Goal: Transaction & Acquisition: Purchase product/service

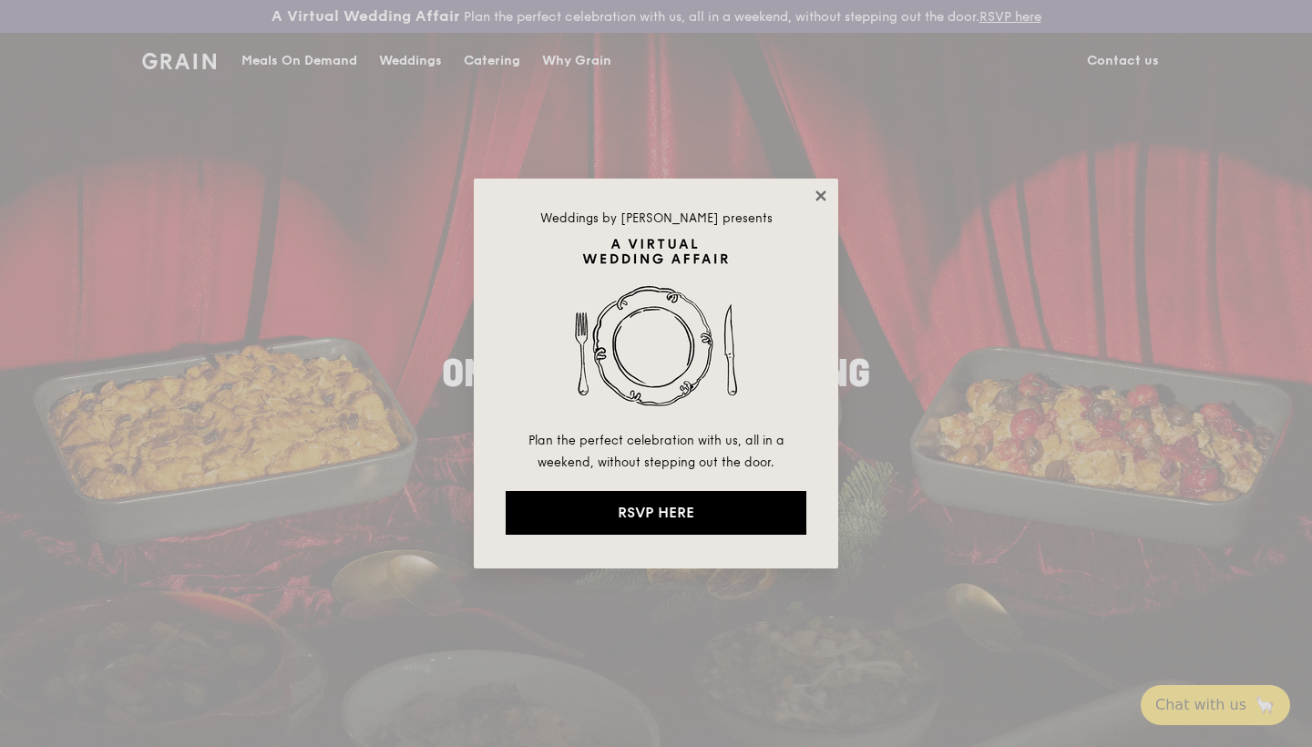
click at [821, 198] on icon at bounding box center [821, 196] width 16 height 16
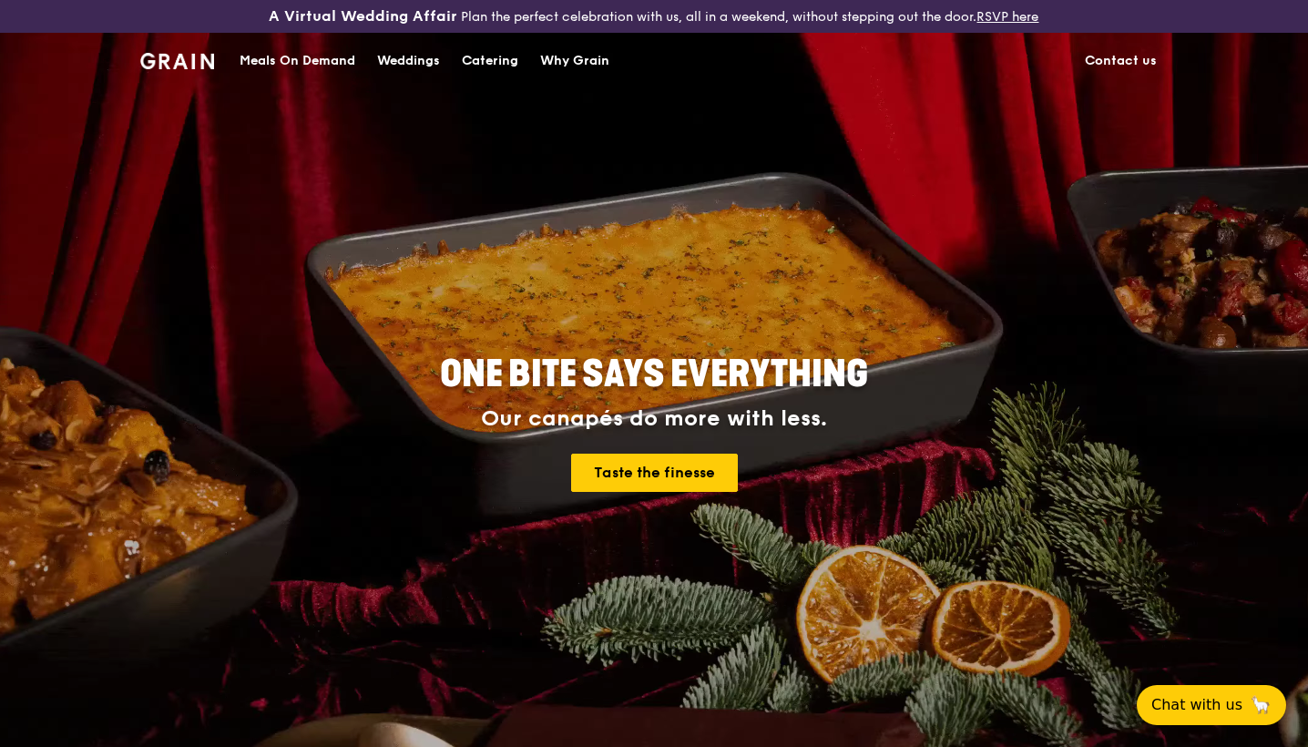
click at [505, 67] on div "Catering" at bounding box center [490, 61] width 56 height 55
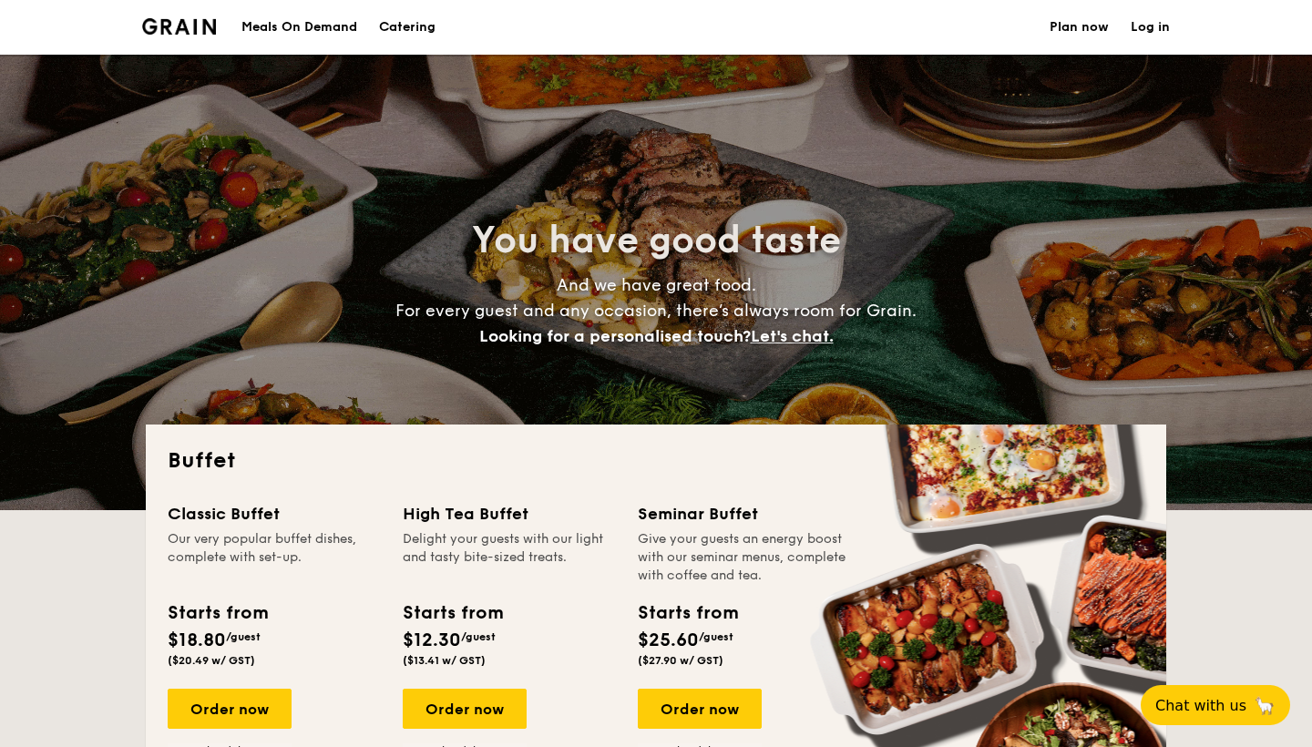
select select
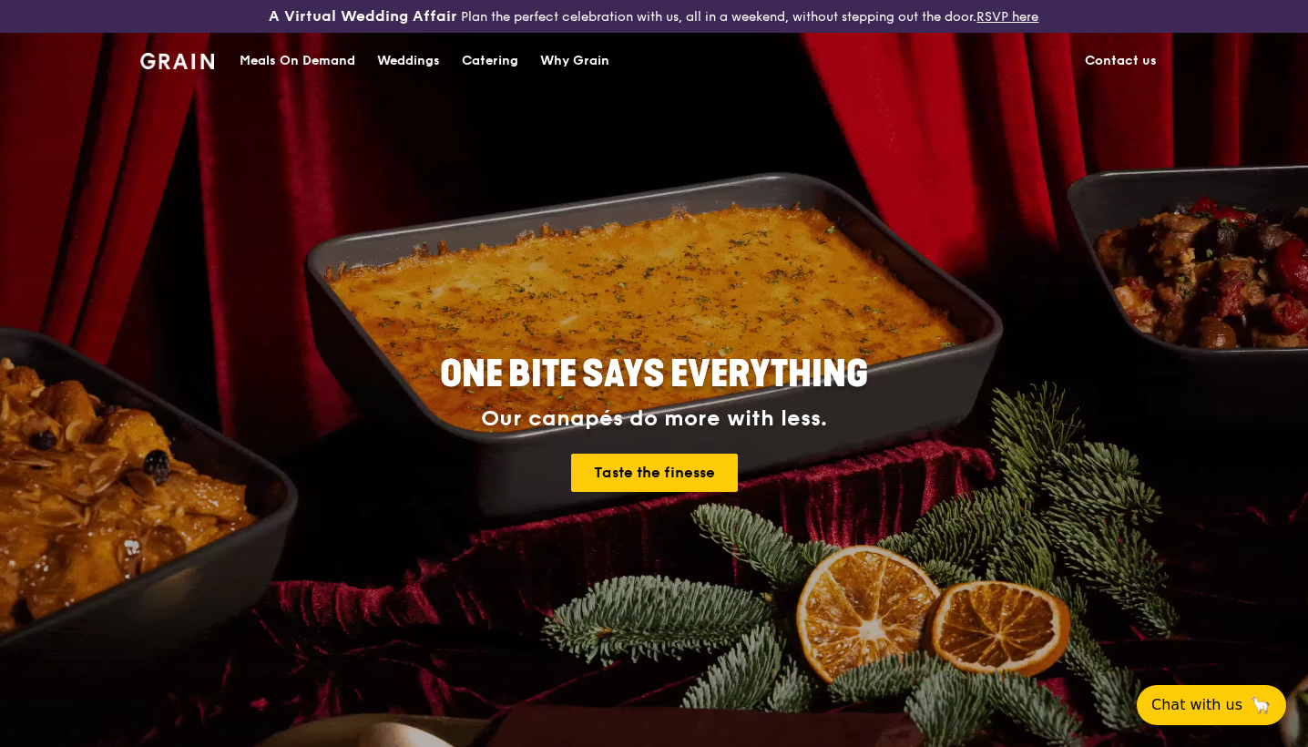
click at [489, 67] on div "Catering" at bounding box center [490, 61] width 56 height 55
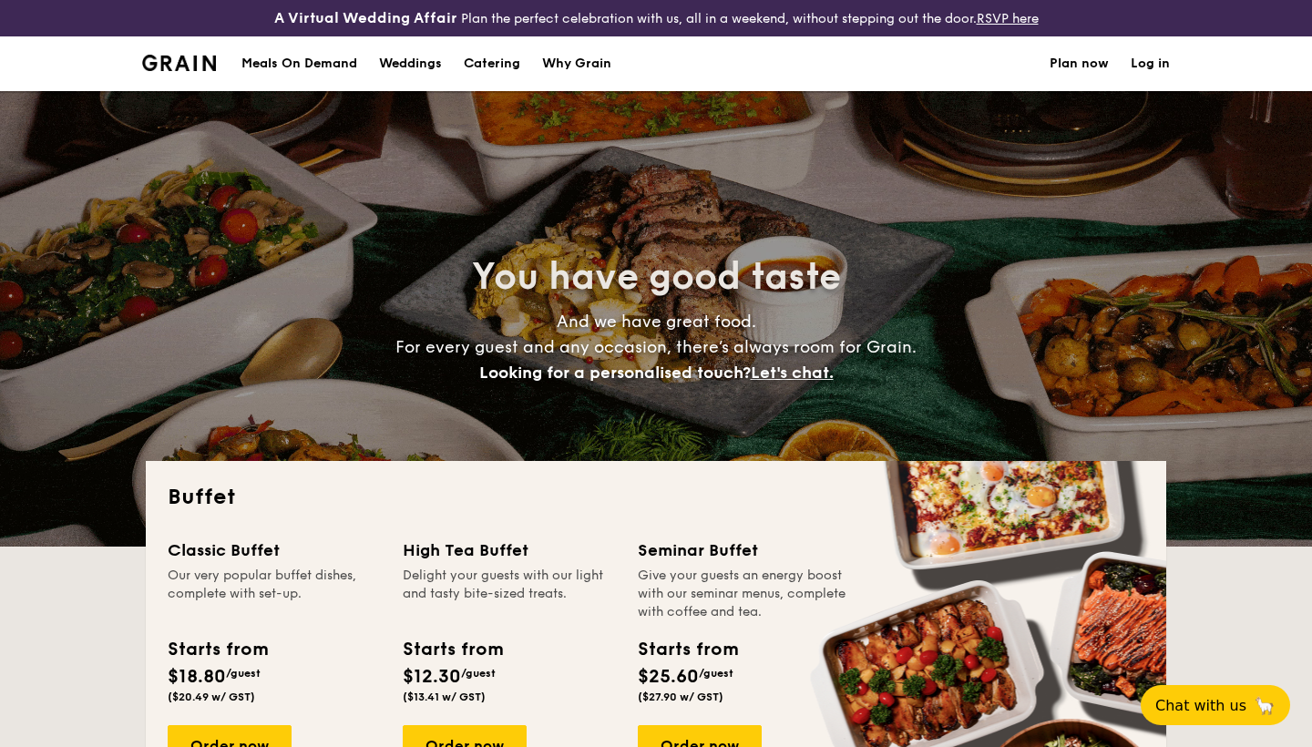
select select
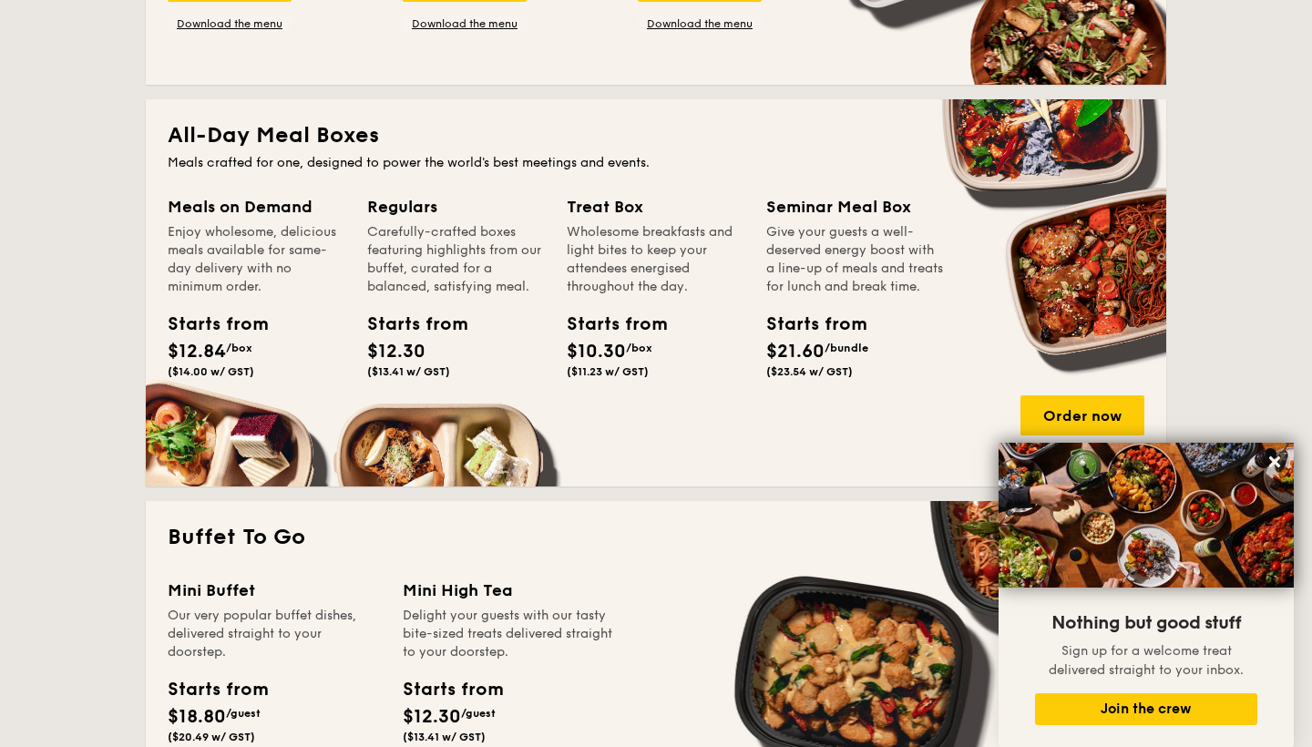
scroll to position [676, 0]
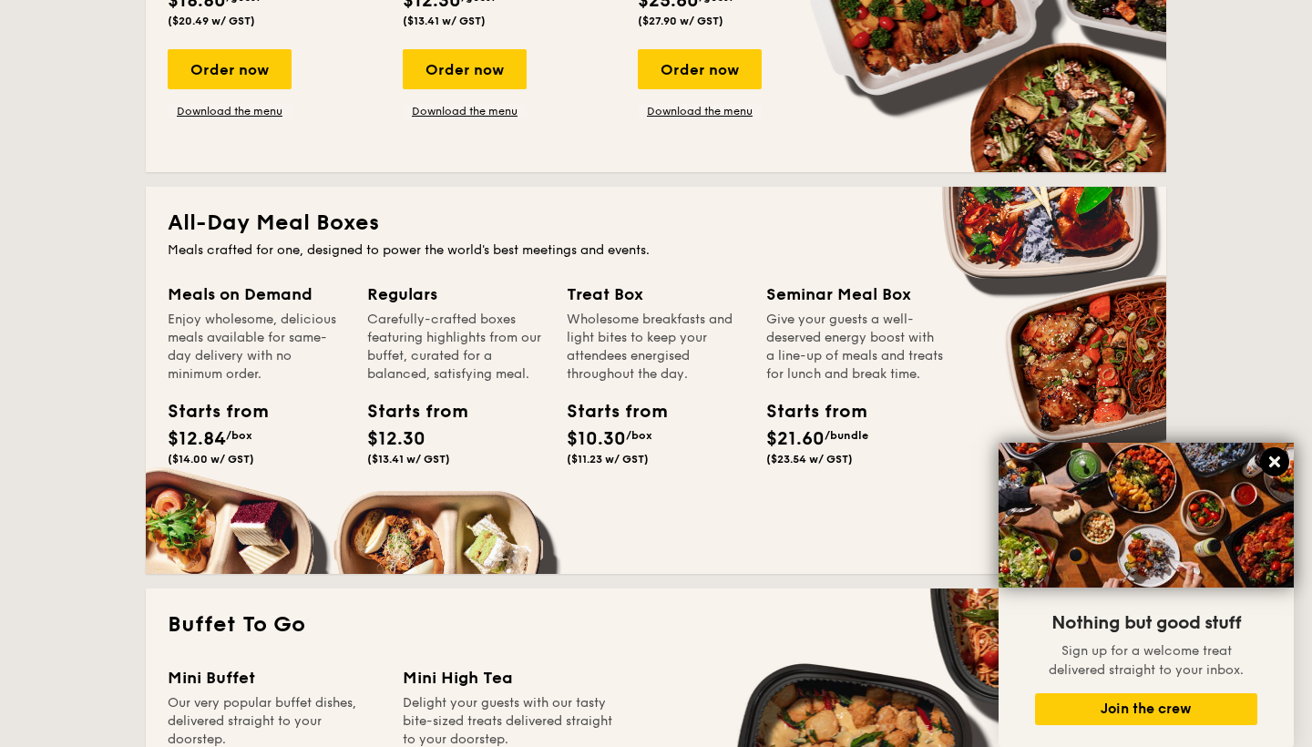
click at [1278, 463] on icon at bounding box center [1274, 462] width 16 height 16
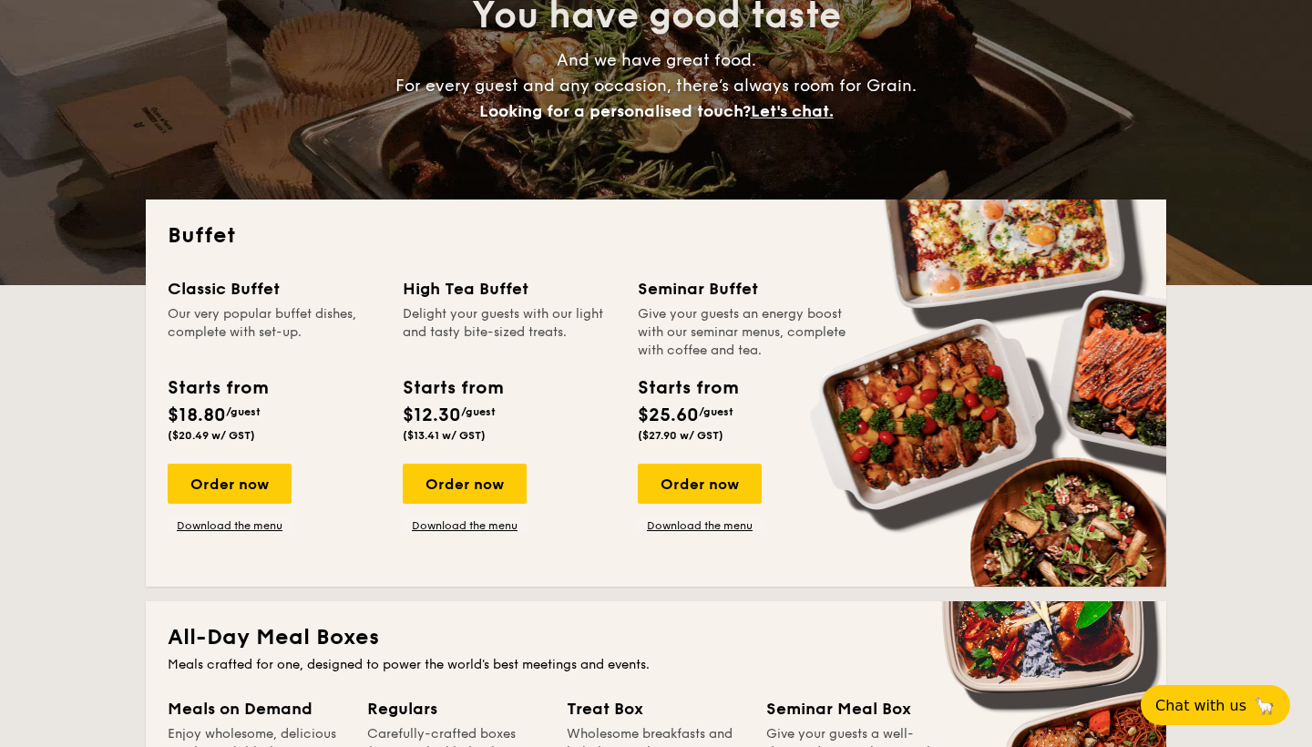
scroll to position [290, 0]
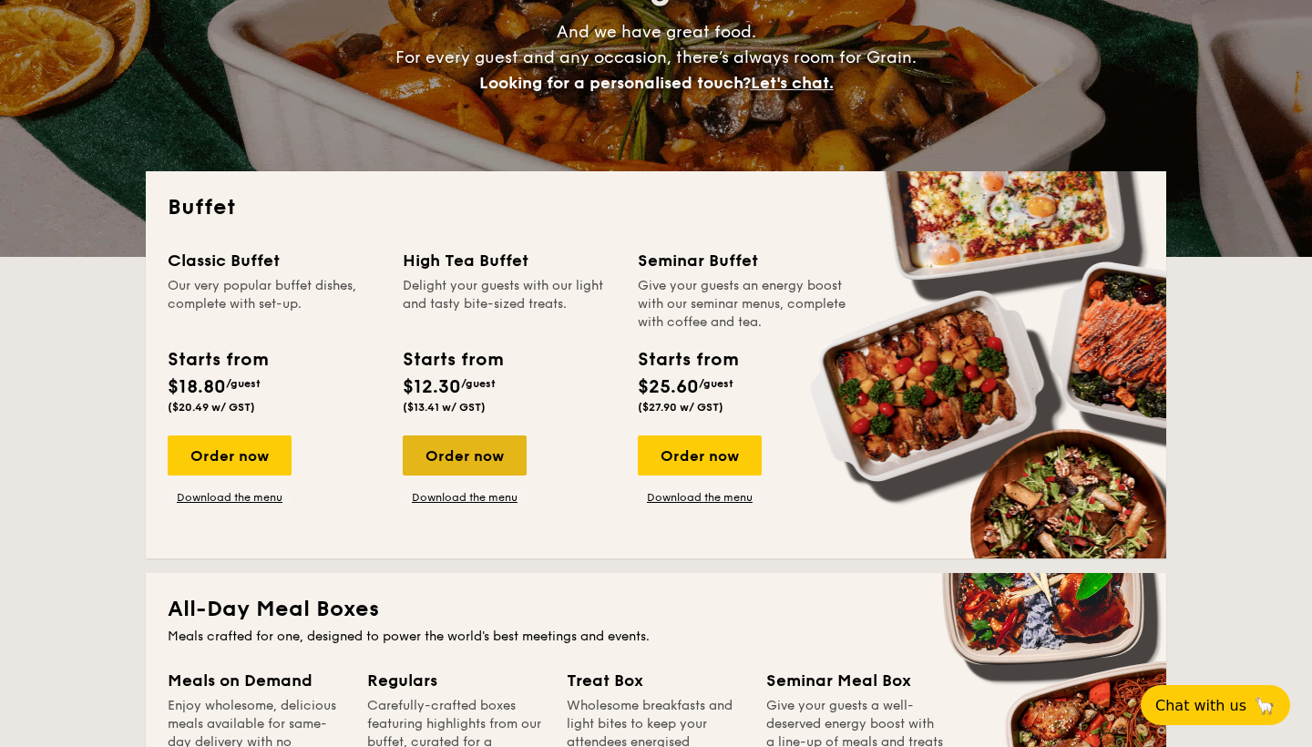
click at [466, 461] on div "Order now" at bounding box center [465, 456] width 124 height 40
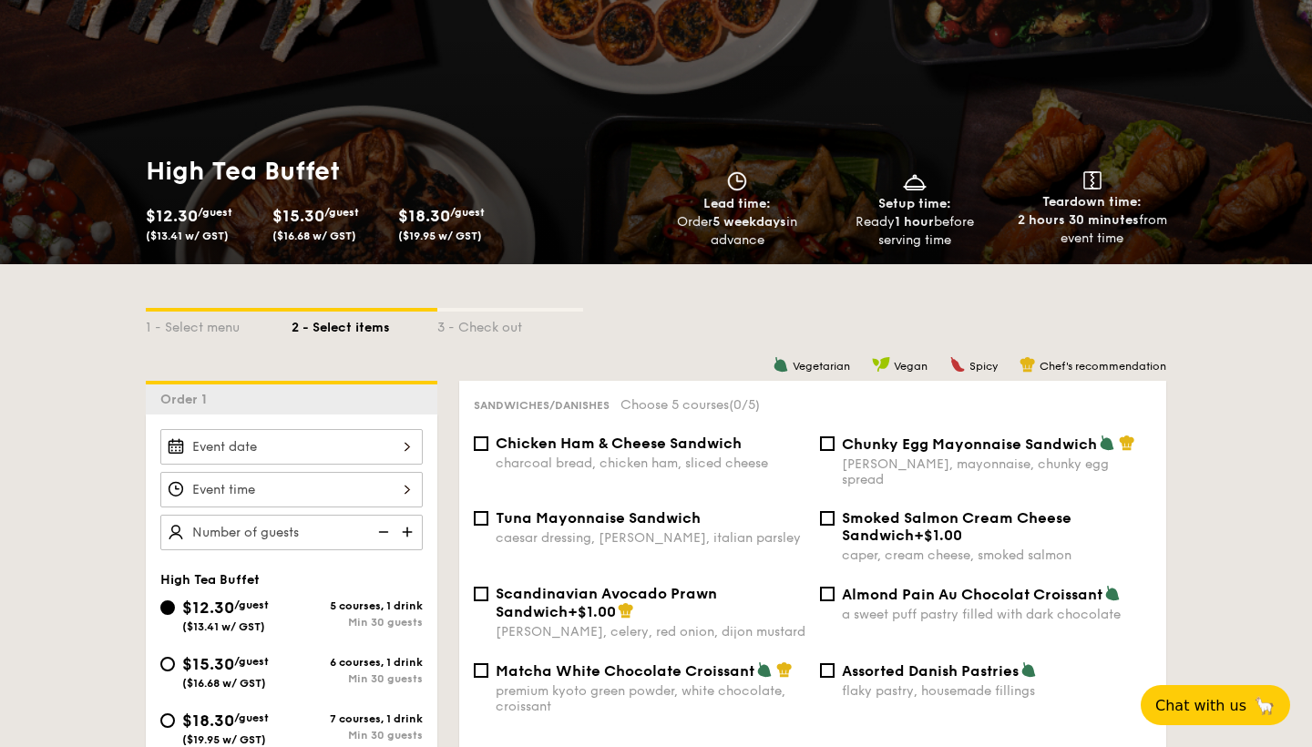
scroll to position [301, 0]
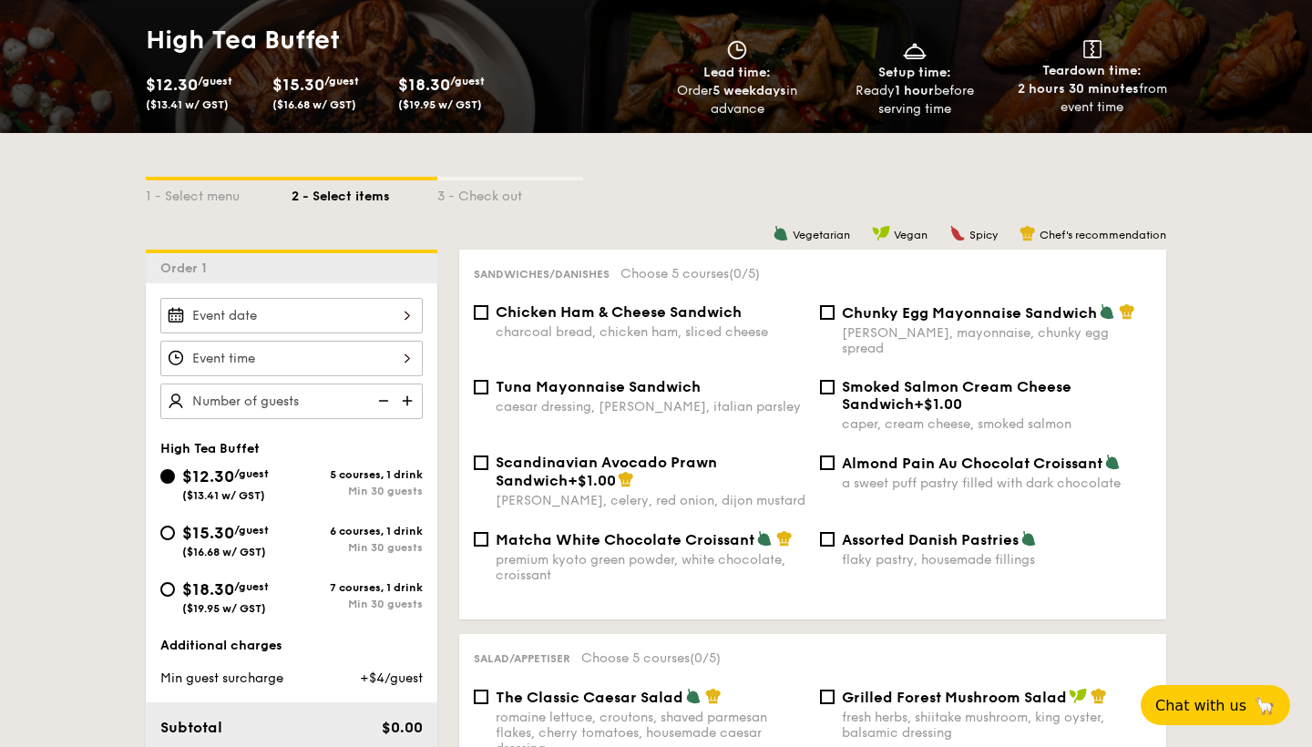
click at [405, 405] on img at bounding box center [408, 401] width 27 height 35
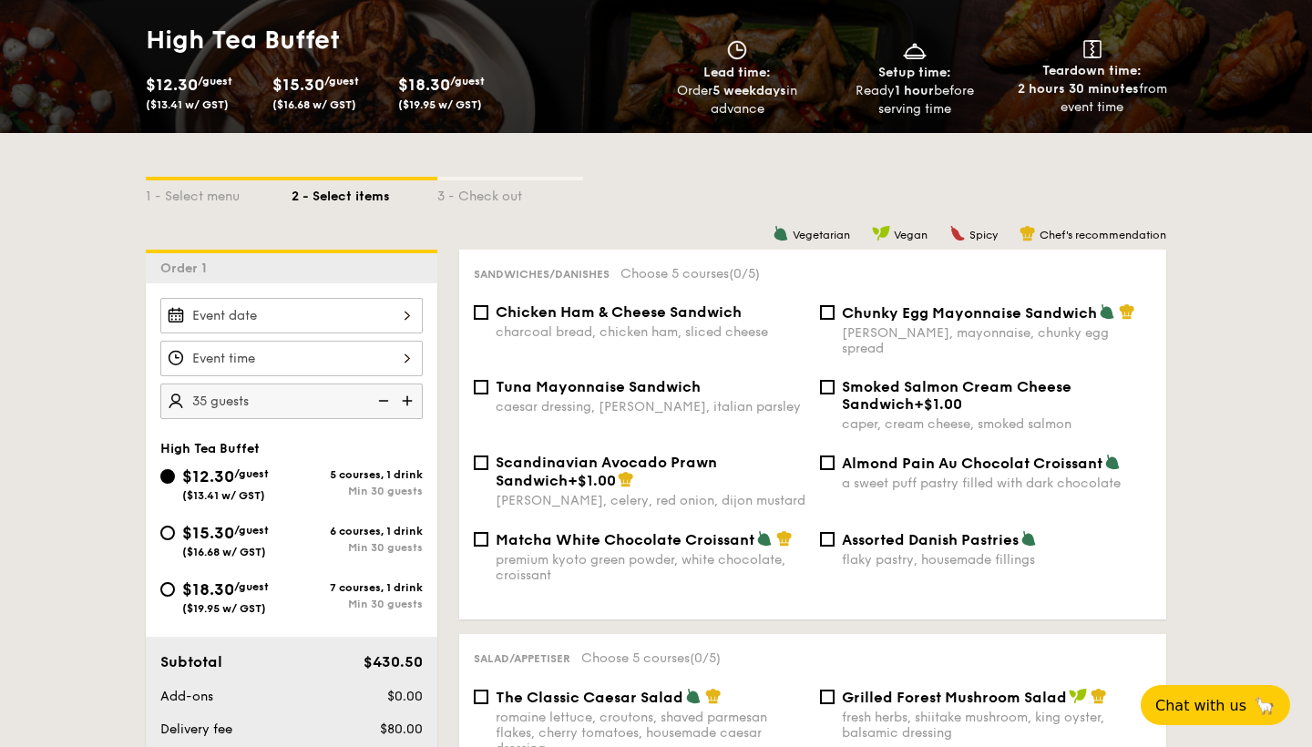
click at [405, 405] on img at bounding box center [408, 401] width 27 height 35
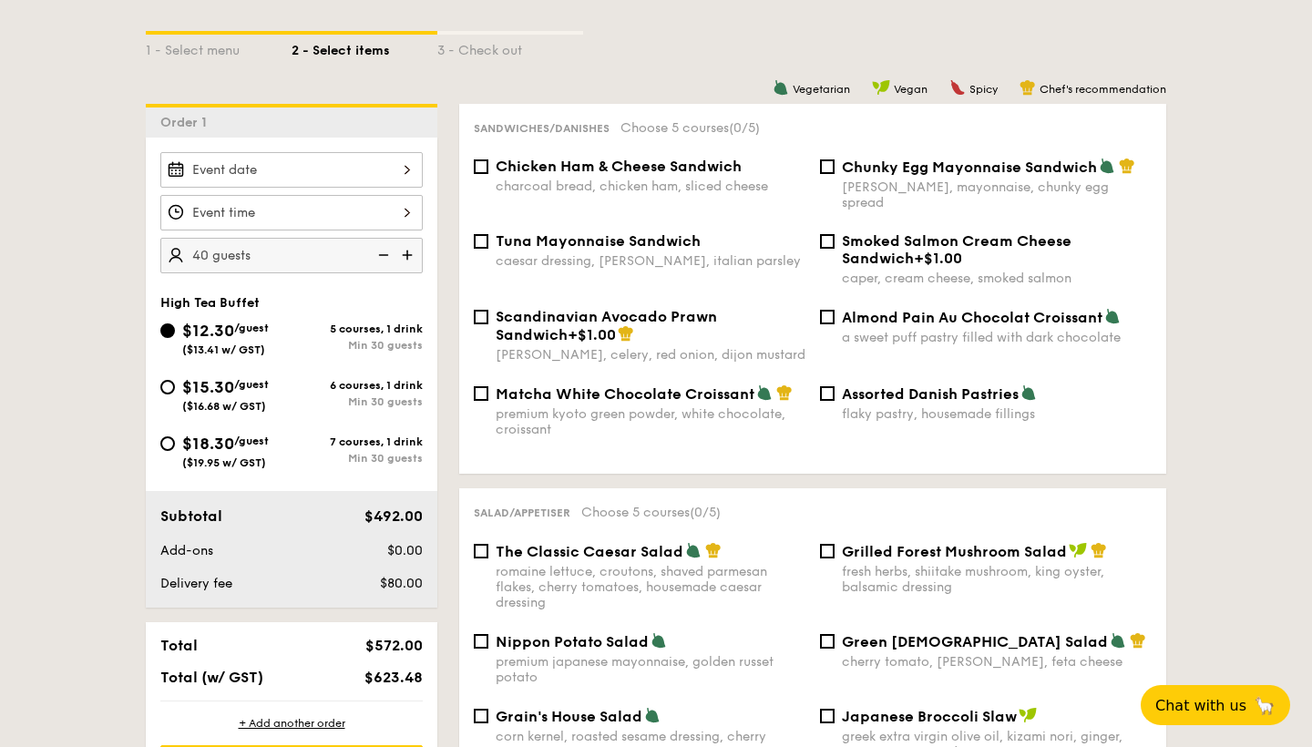
scroll to position [451, 0]
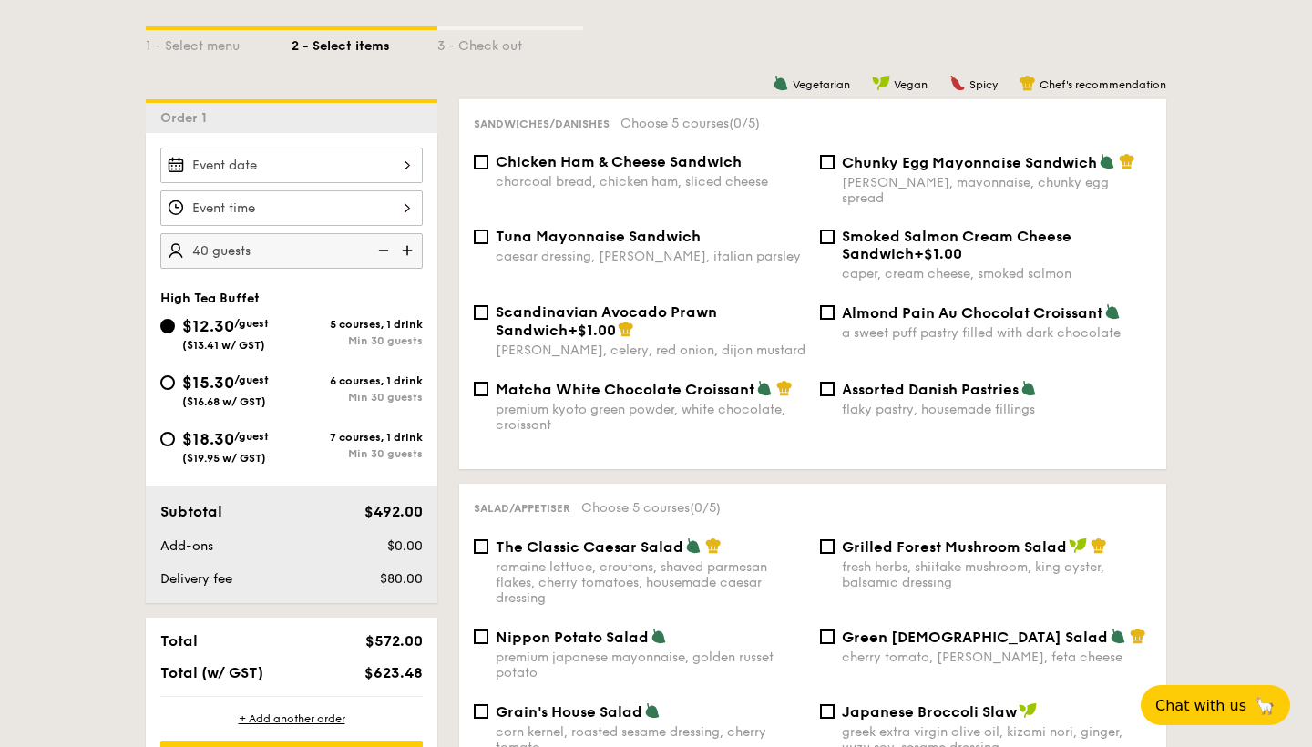
click at [406, 257] on img at bounding box center [408, 250] width 27 height 35
click at [389, 251] on img at bounding box center [381, 250] width 27 height 35
type input "40 guests"
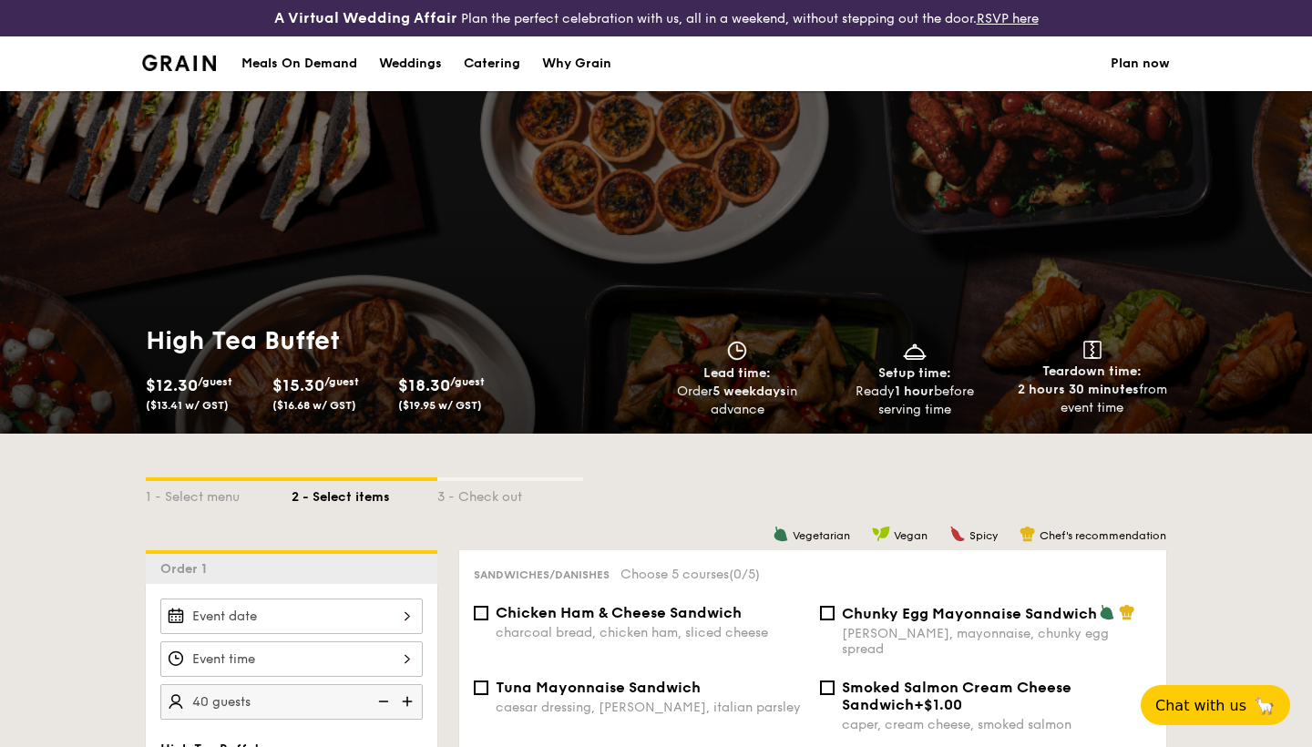
scroll to position [0, 0]
click at [500, 71] on div "Catering" at bounding box center [492, 63] width 56 height 55
select select
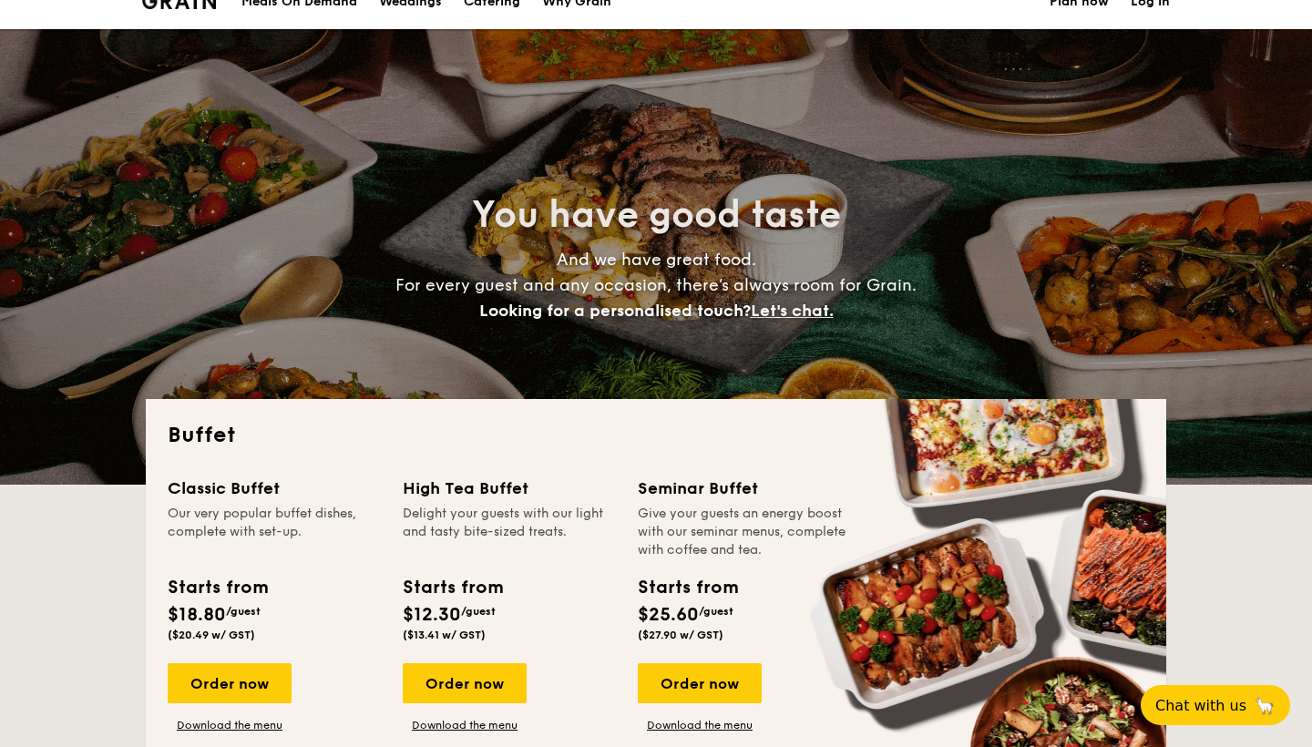
scroll to position [122, 0]
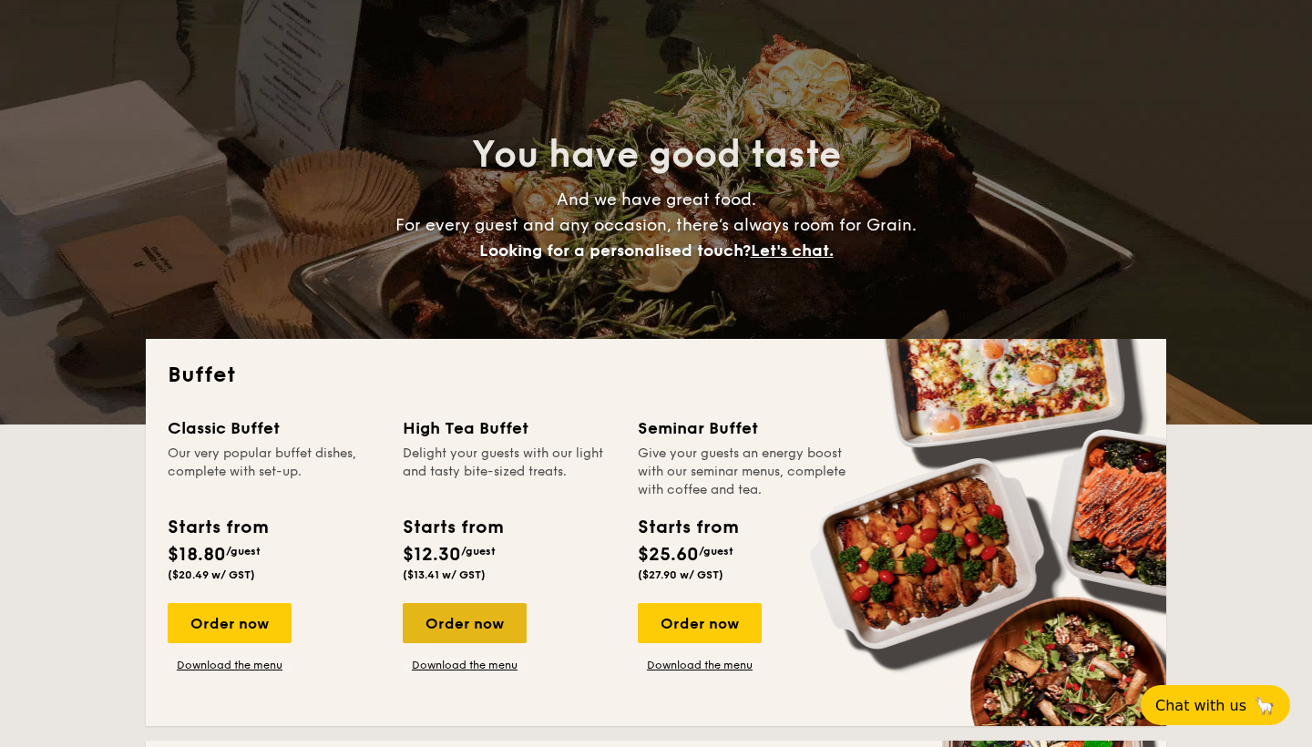
click at [466, 612] on div "Order now" at bounding box center [465, 623] width 124 height 40
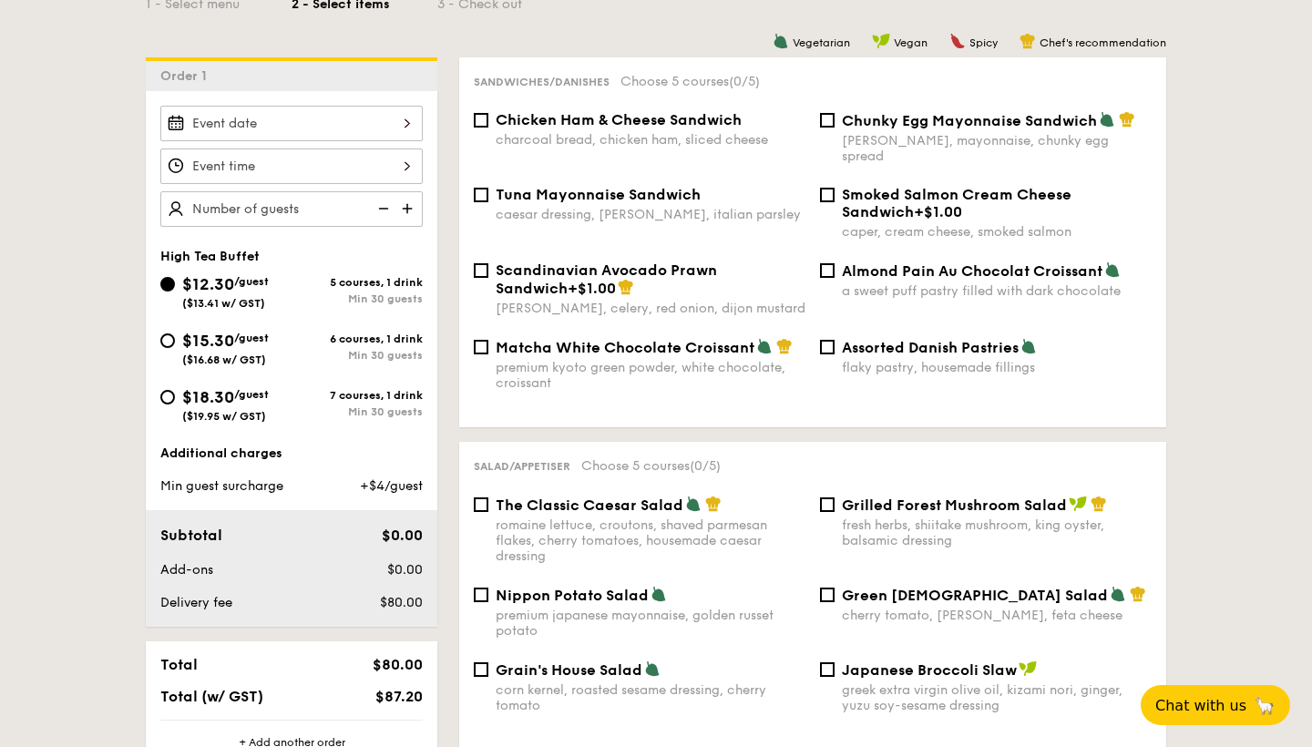
scroll to position [478, 0]
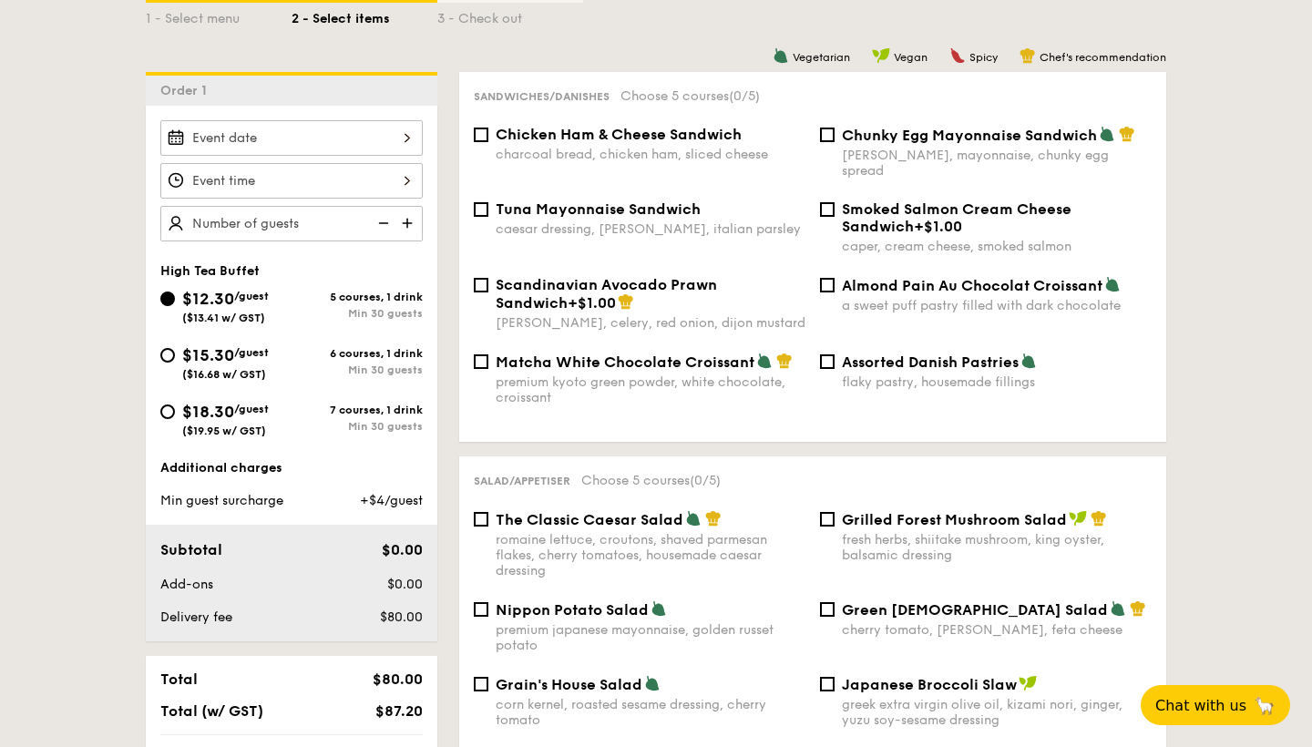
click at [405, 224] on img at bounding box center [408, 223] width 27 height 35
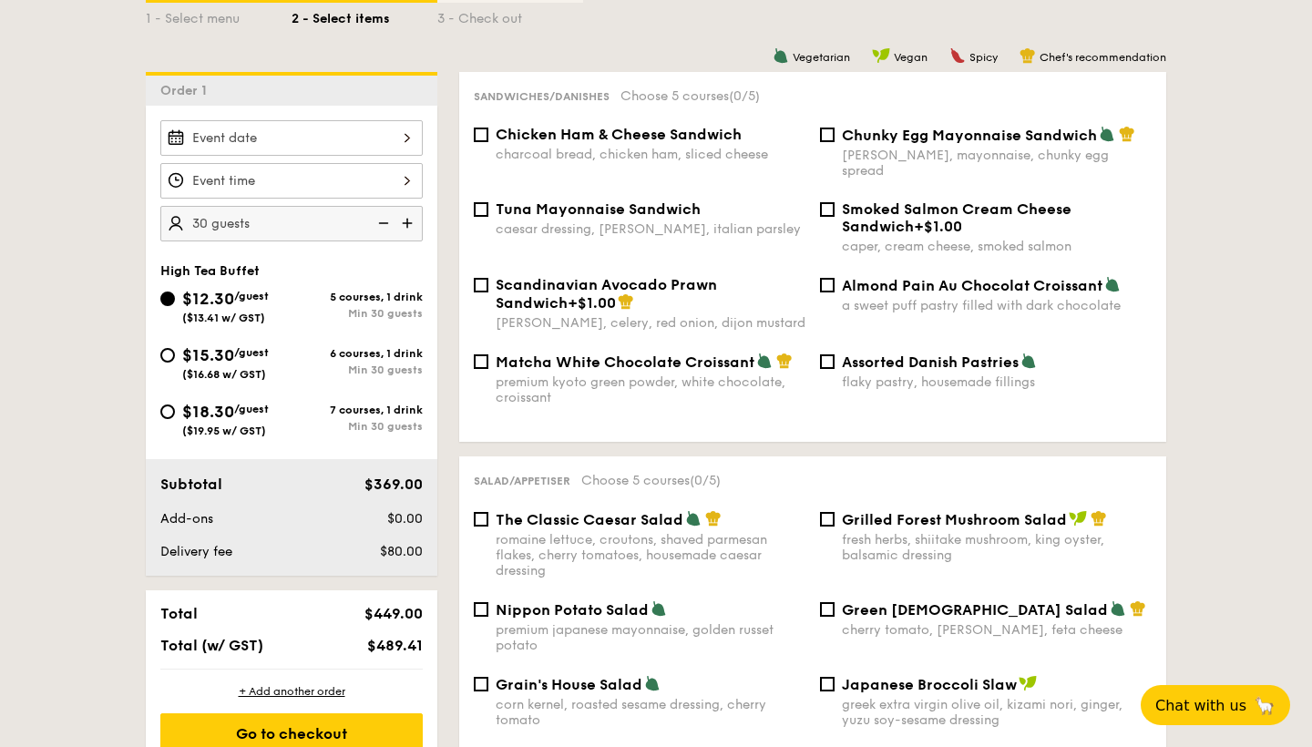
click at [405, 224] on img at bounding box center [408, 223] width 27 height 35
click at [387, 231] on img at bounding box center [381, 223] width 27 height 35
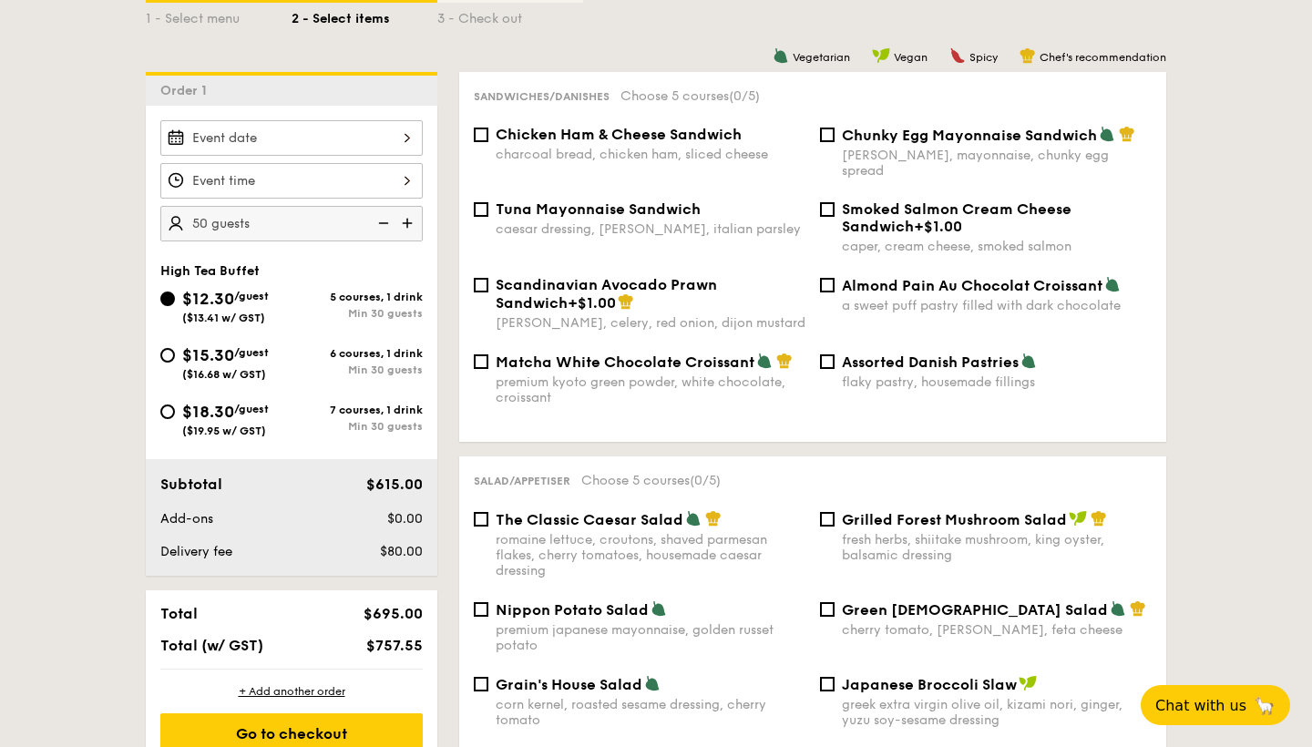
type input "45 guests"
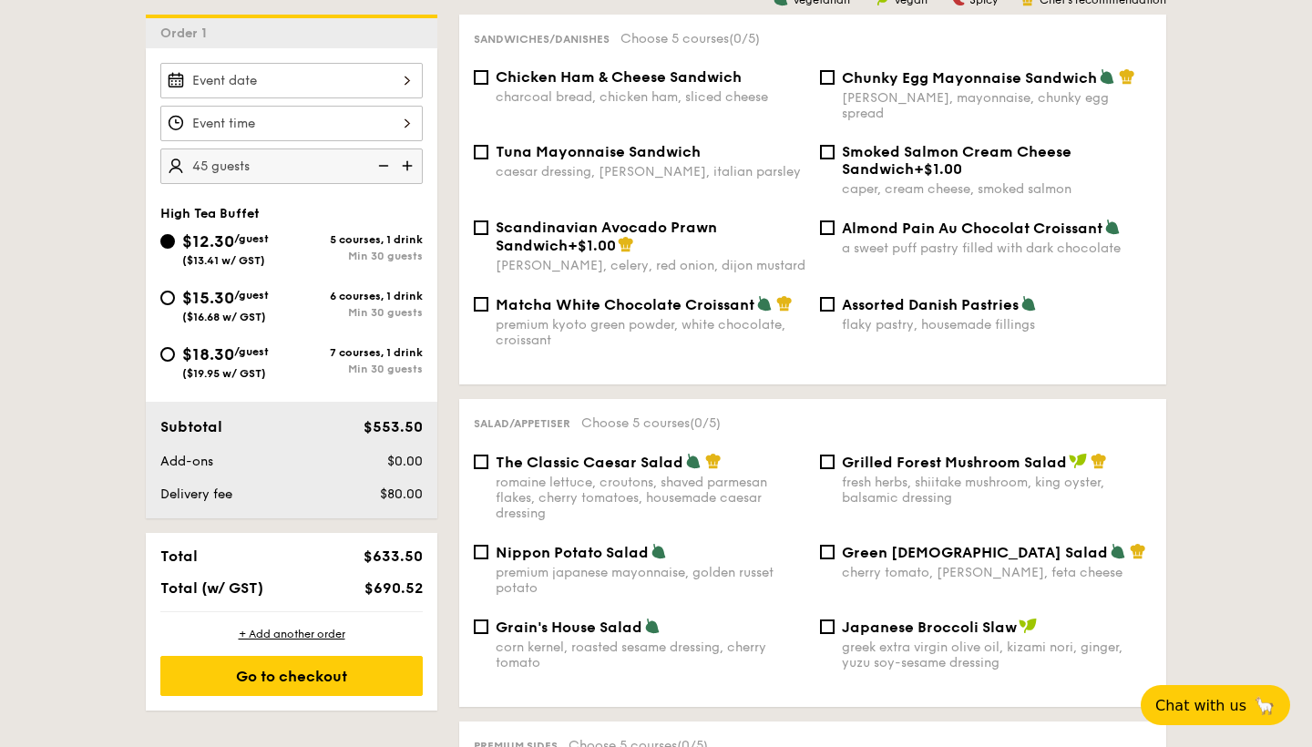
scroll to position [535, 0]
click at [727, 318] on div "premium kyoto green powder, white chocolate, croissant" at bounding box center [651, 333] width 310 height 31
click at [488, 306] on input "Matcha White Chocolate Croissant premium kyoto green powder, white chocolate, c…" at bounding box center [481, 305] width 15 height 15
checkbox input "true"
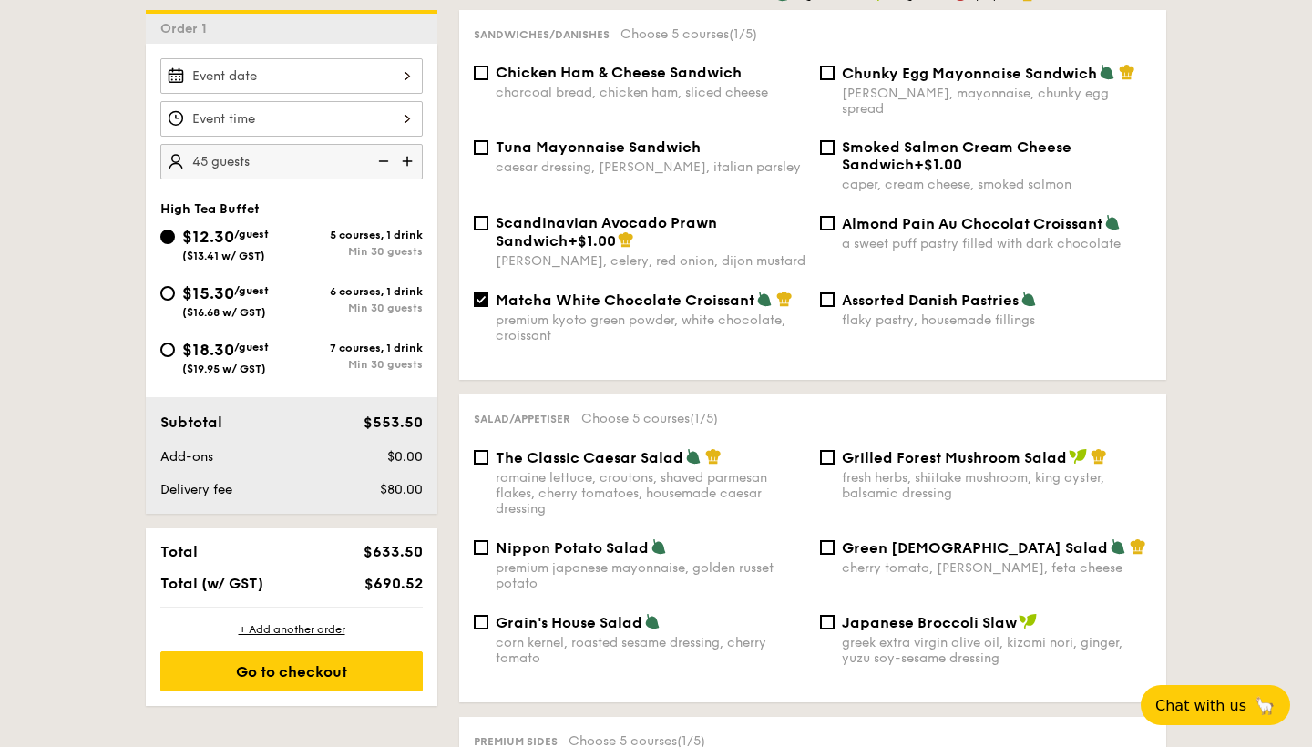
scroll to position [504, 0]
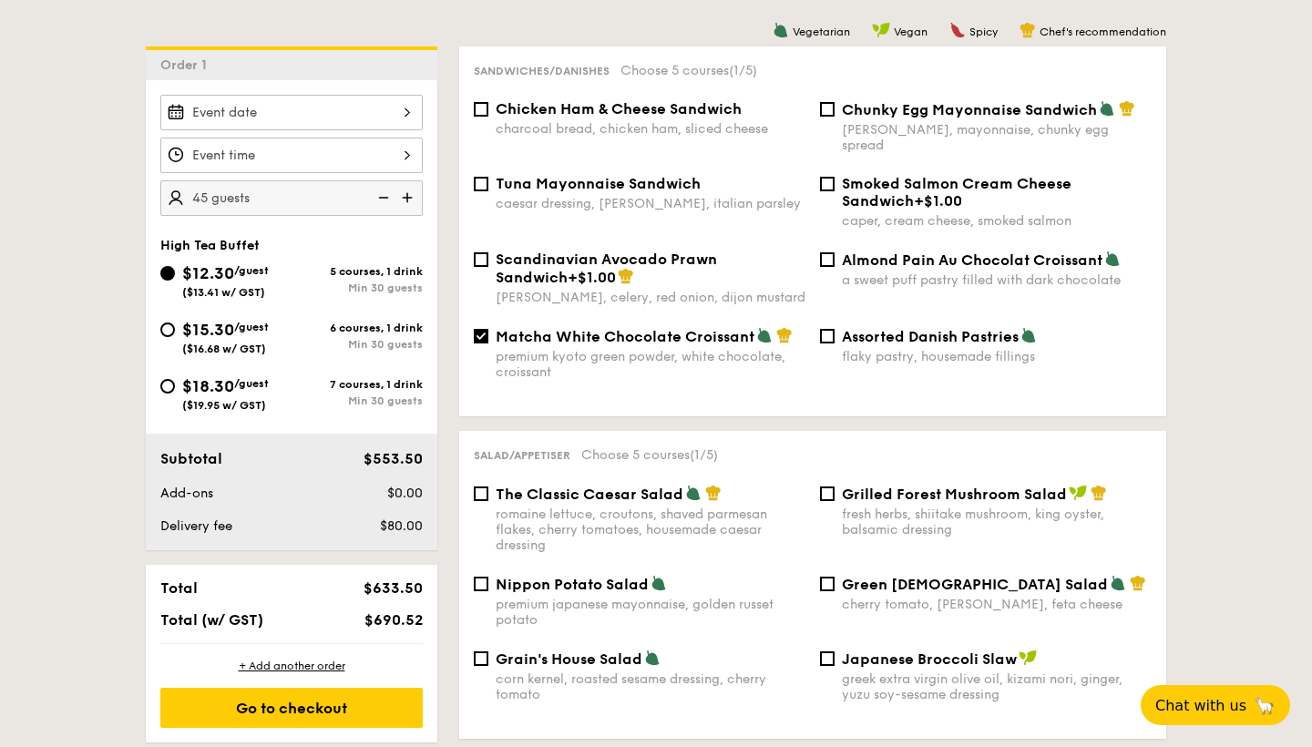
click at [835, 115] on div "Chunky Egg Mayonnaise Sandwich dijon mustard, mayonnaise, chunky egg spread" at bounding box center [986, 126] width 346 height 53
click at [822, 110] on input "Chunky Egg Mayonnaise Sandwich dijon mustard, mayonnaise, chunky egg spread" at bounding box center [827, 109] width 15 height 15
click at [825, 110] on input "Chunky Egg Mayonnaise Sandwich dijon mustard, mayonnaise, chunky egg spread" at bounding box center [827, 109] width 15 height 15
checkbox input "false"
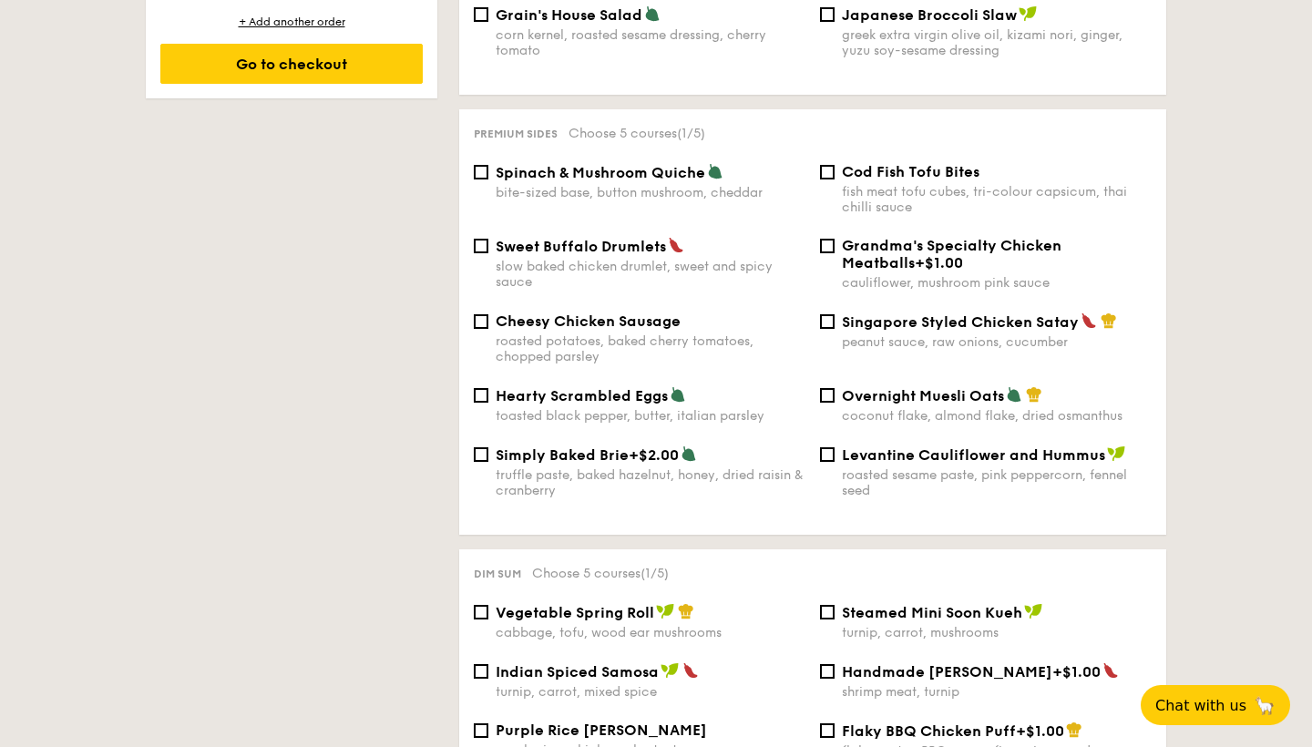
scroll to position [1143, 0]
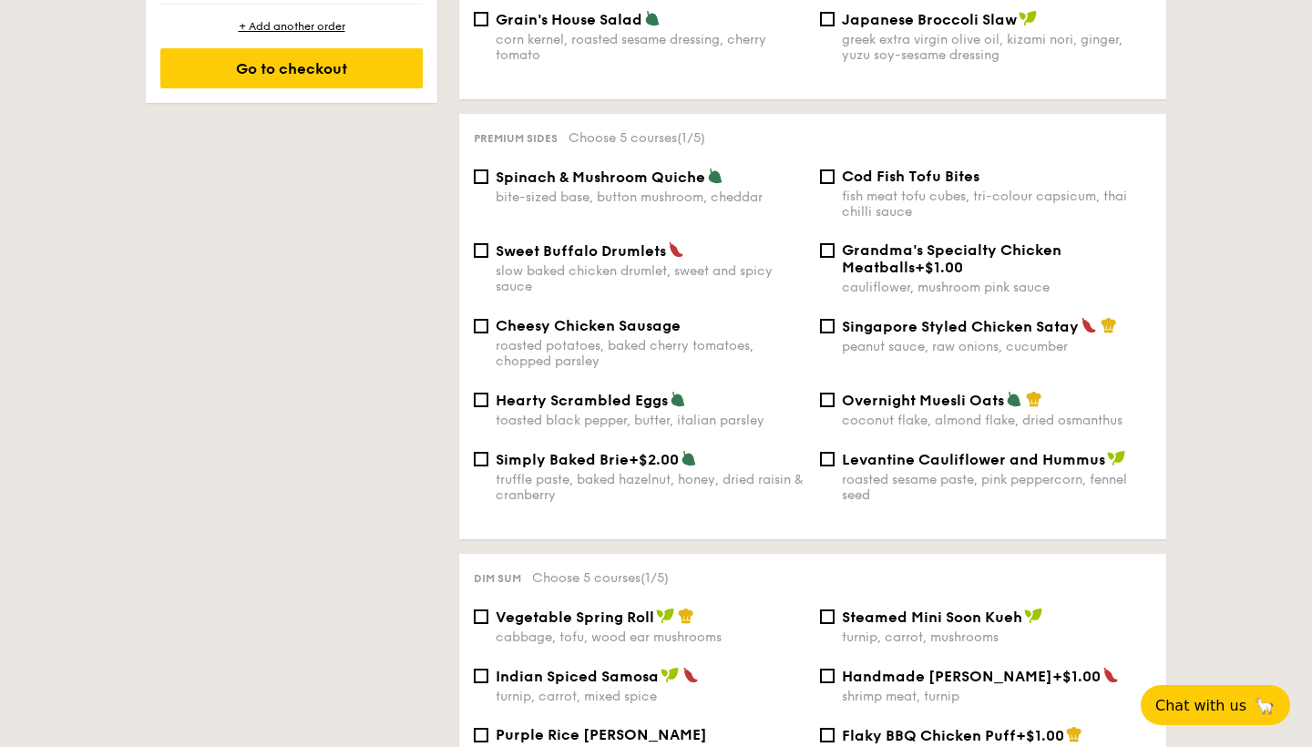
click at [723, 190] on div "bite-sized base, button mushroom, cheddar" at bounding box center [651, 197] width 310 height 15
click at [488, 177] on input "Spinach & Mushroom Quiche bite-sized base, button mushroom, cheddar" at bounding box center [481, 176] width 15 height 15
checkbox input "true"
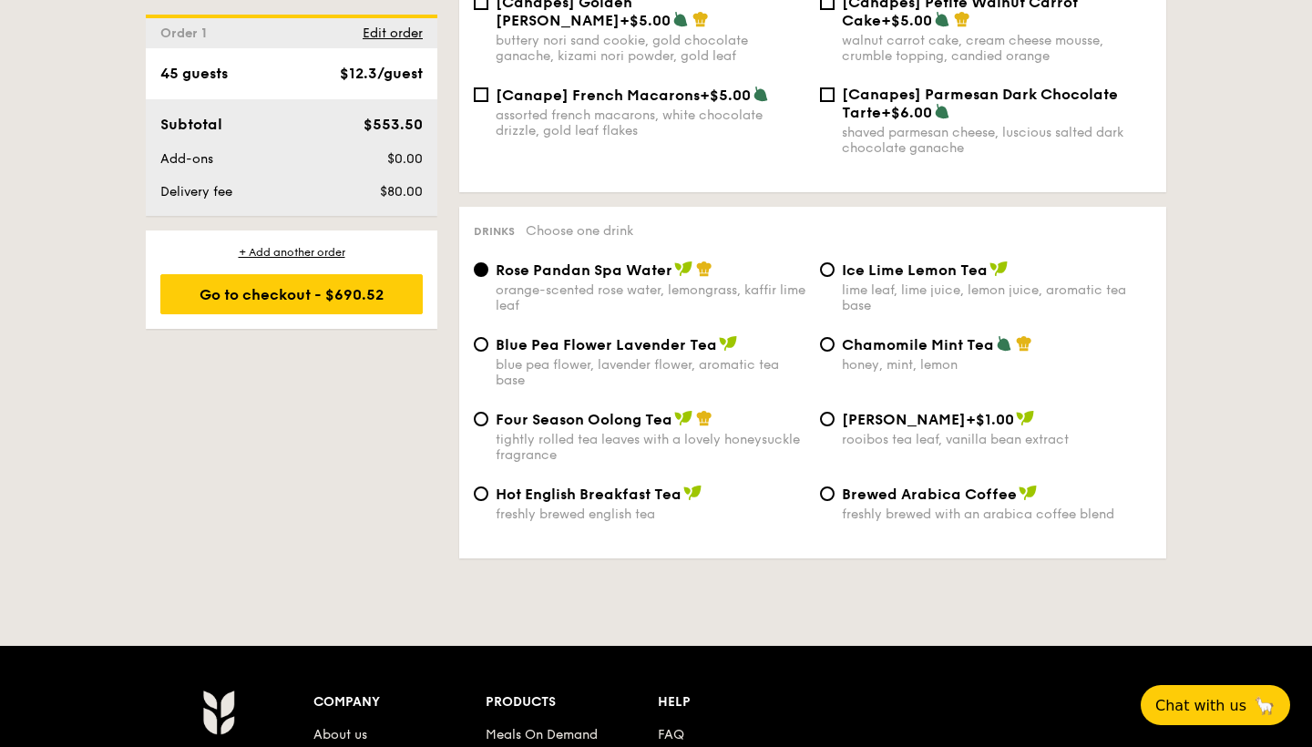
scroll to position [2900, 0]
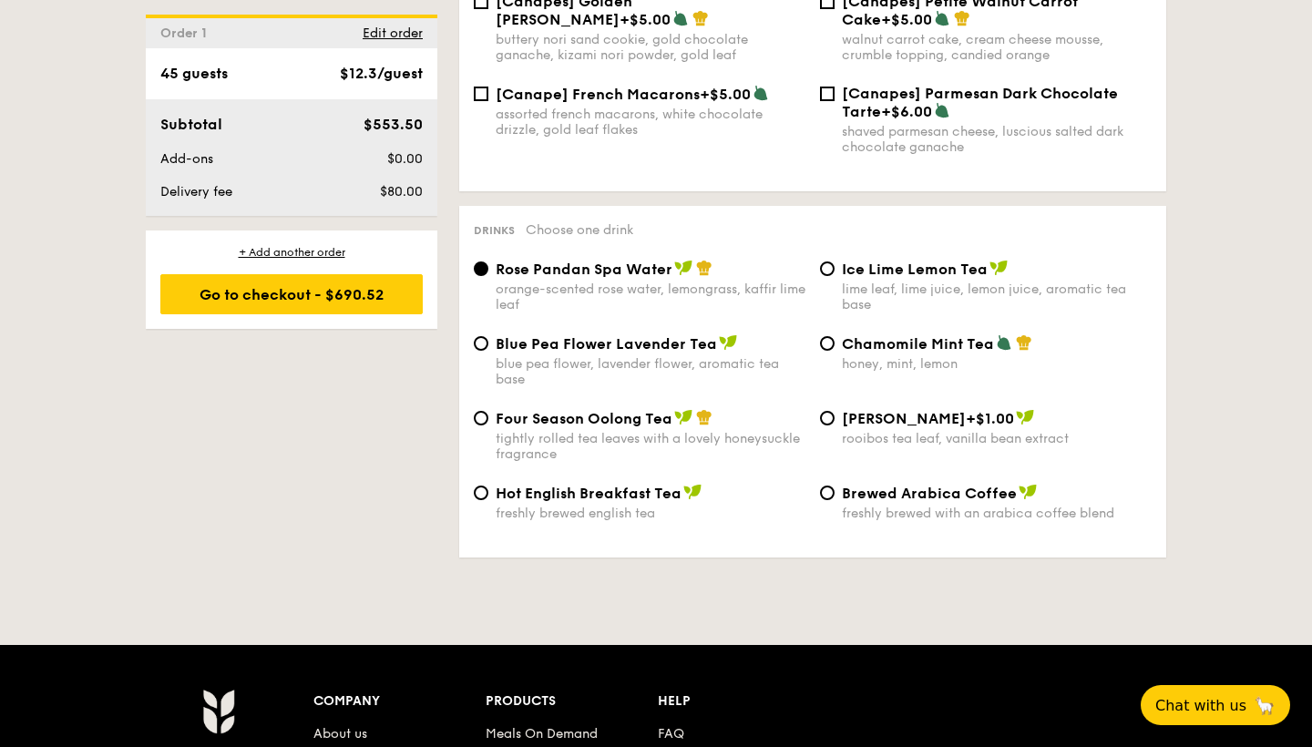
click at [771, 431] on div "tightly rolled tea leaves with a lovely honeysuckle fragrance" at bounding box center [651, 446] width 310 height 31
click at [488, 413] on input "Four Season Oolong Tea tightly rolled tea leaves with a lovely honeysuckle frag…" at bounding box center [481, 418] width 15 height 15
radio input "true"
click at [855, 282] on div "lime leaf, lime juice, lemon juice, aromatic tea base" at bounding box center [997, 297] width 310 height 31
click at [835, 262] on input "Ice Lime Lemon Tea lime leaf, lime juice, lemon juice, aromatic tea base" at bounding box center [827, 268] width 15 height 15
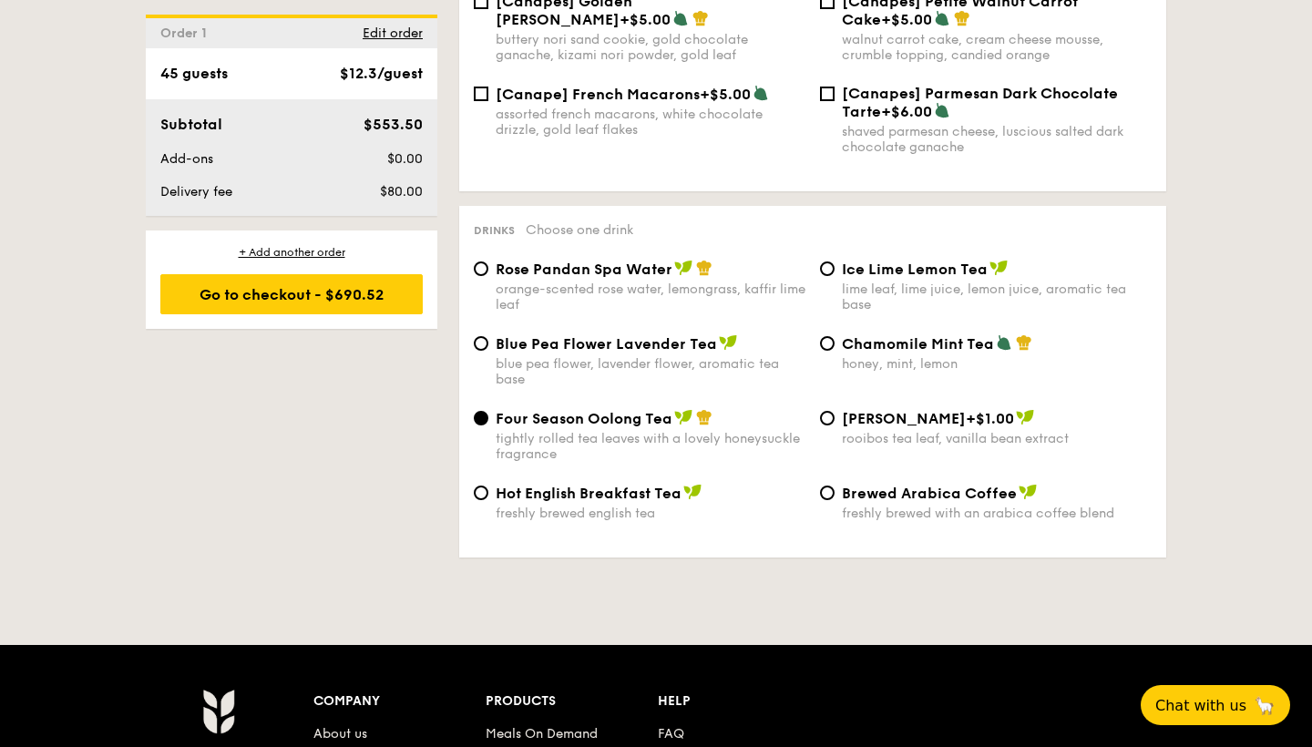
radio input "true"
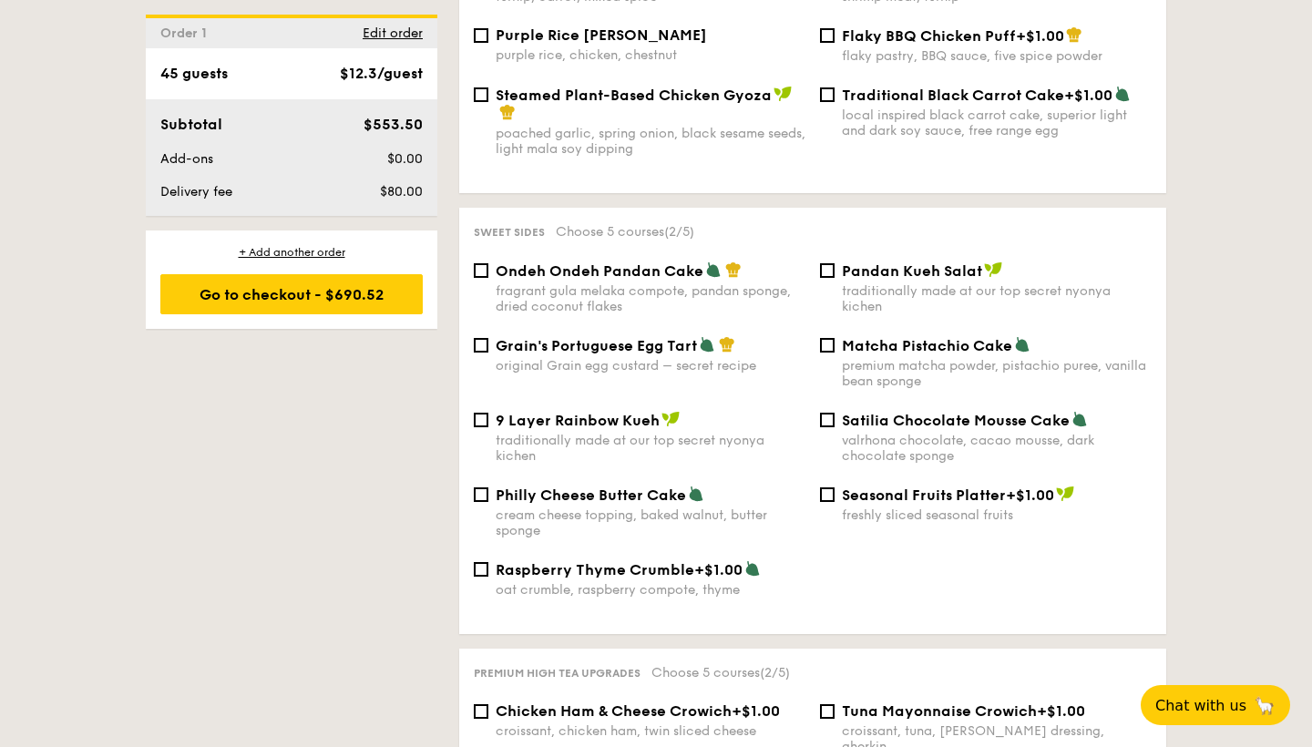
scroll to position [1886, 0]
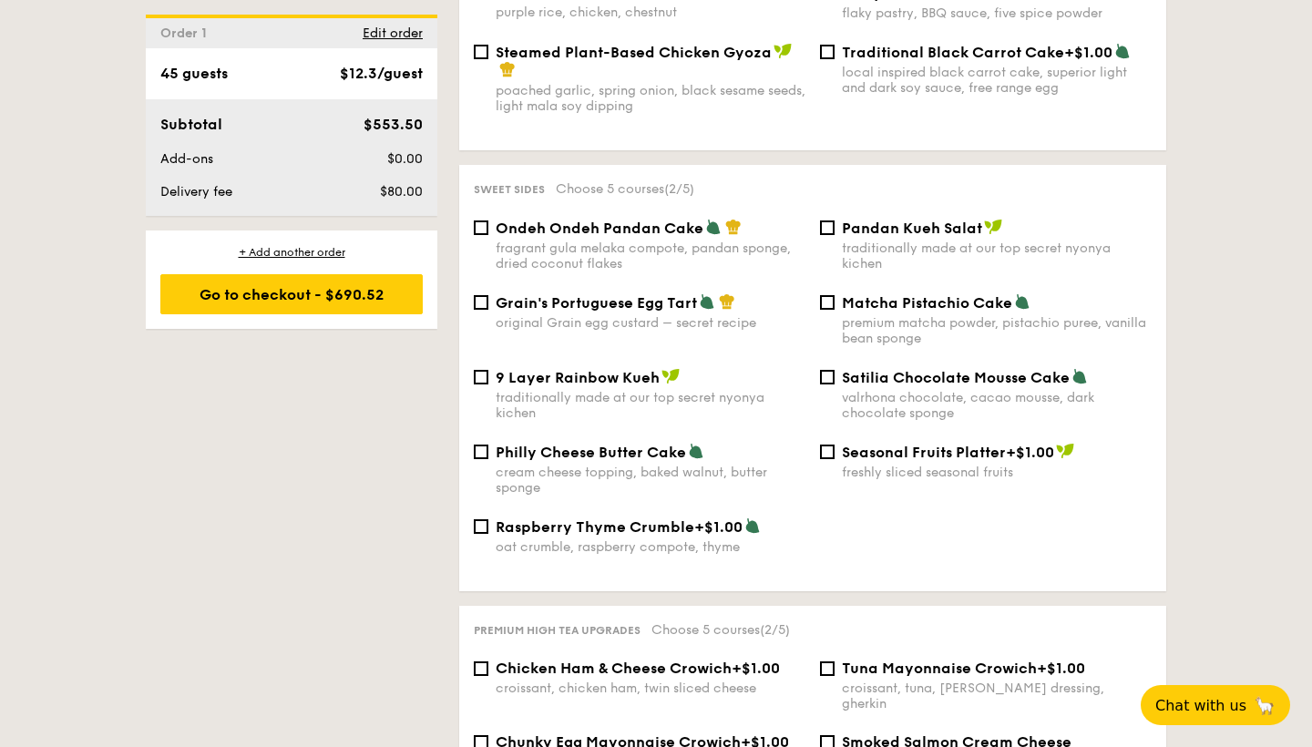
click at [701, 322] on div "Grain's Portuguese Egg Tart original Grain egg custard – secret recipe Matcha P…" at bounding box center [812, 330] width 692 height 75
click at [712, 315] on div "original Grain egg custard – secret recipe" at bounding box center [651, 322] width 310 height 15
click at [488, 300] on input "Grain's Portuguese Egg Tart original Grain egg custard – secret recipe" at bounding box center [481, 302] width 15 height 15
checkbox input "true"
click at [828, 329] on label "Matcha Pistachio Cake premium matcha powder, pistachio puree, vanilla bean spon…" at bounding box center [986, 337] width 332 height 17
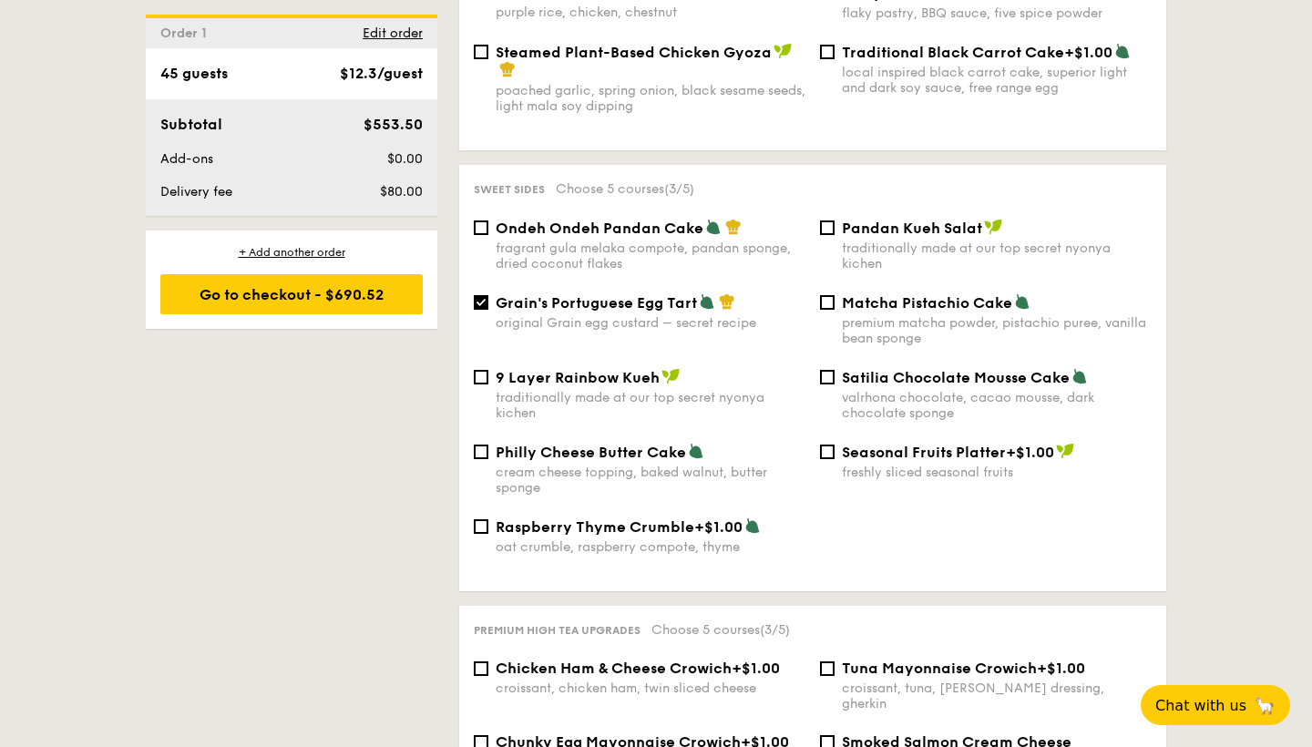
click at [828, 310] on input "Matcha Pistachio Cake premium matcha powder, pistachio puree, vanilla bean spon…" at bounding box center [827, 302] width 15 height 15
checkbox input "true"
click at [725, 447] on div "Philly Cheese Butter Cake cream cheese topping, baked walnut, butter sponge" at bounding box center [651, 469] width 310 height 53
click at [488, 447] on input "Philly Cheese Butter Cake cream cheese topping, baked walnut, butter sponge" at bounding box center [481, 452] width 15 height 15
checkbox input "true"
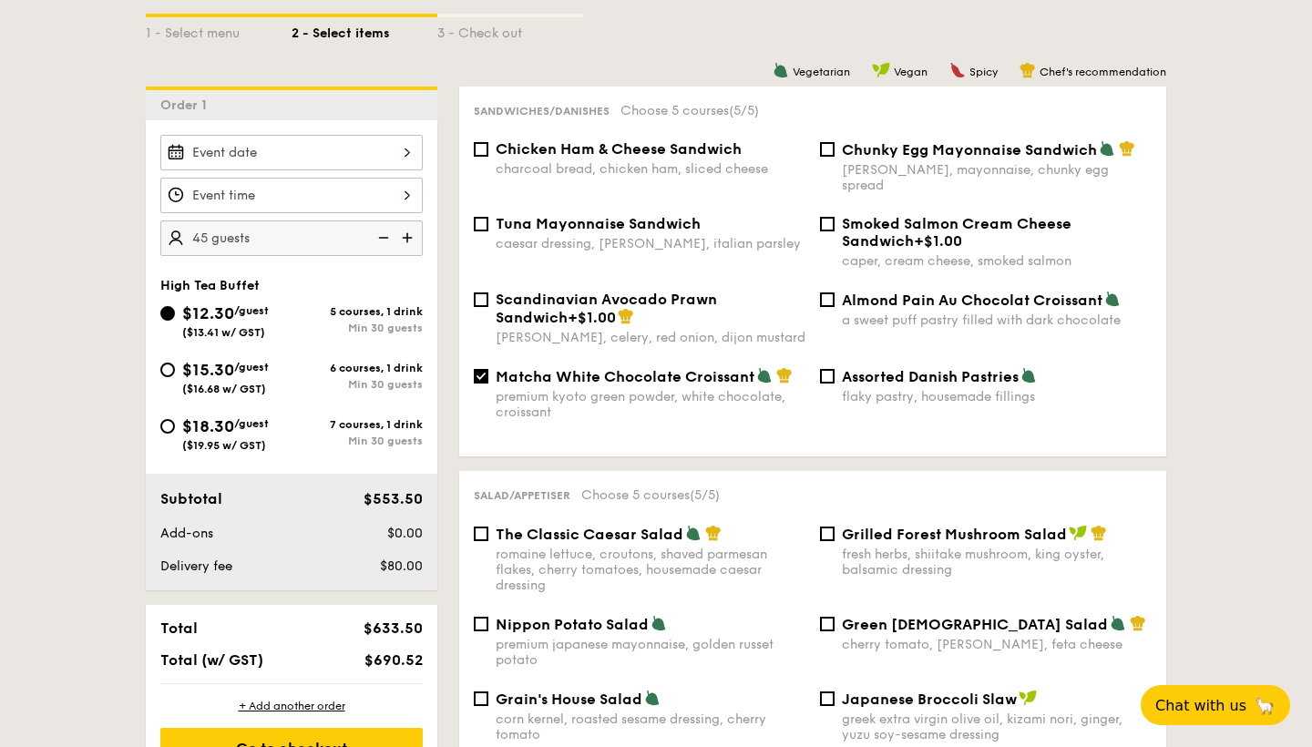
scroll to position [514, 0]
